Goal: Task Accomplishment & Management: Manage account settings

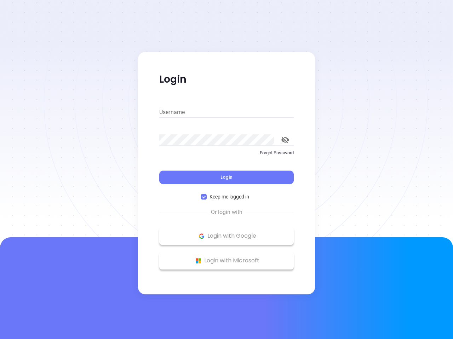
click at [226, 170] on div "Login" at bounding box center [226, 173] width 134 height 22
click at [226, 112] on input "Username" at bounding box center [226, 112] width 134 height 11
click at [285, 140] on icon "toggle password visibility" at bounding box center [285, 140] width 8 height 7
click at [226, 177] on span "Login" at bounding box center [226, 177] width 12 height 6
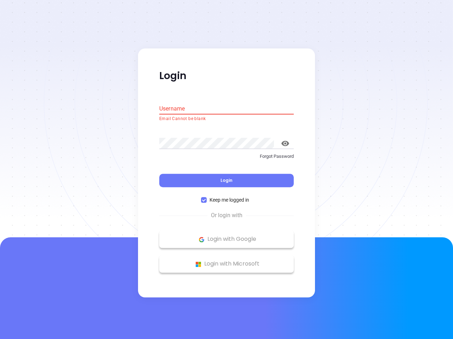
click at [226, 197] on span "Keep me logged in" at bounding box center [228, 201] width 45 height 8
click at [206, 198] on input "Keep me logged in" at bounding box center [204, 201] width 6 height 6
checkbox input "false"
click at [226, 236] on p "Login with Google" at bounding box center [226, 239] width 127 height 11
click at [226, 261] on p "Login with Microsoft" at bounding box center [226, 264] width 127 height 11
